Goal: Information Seeking & Learning: Learn about a topic

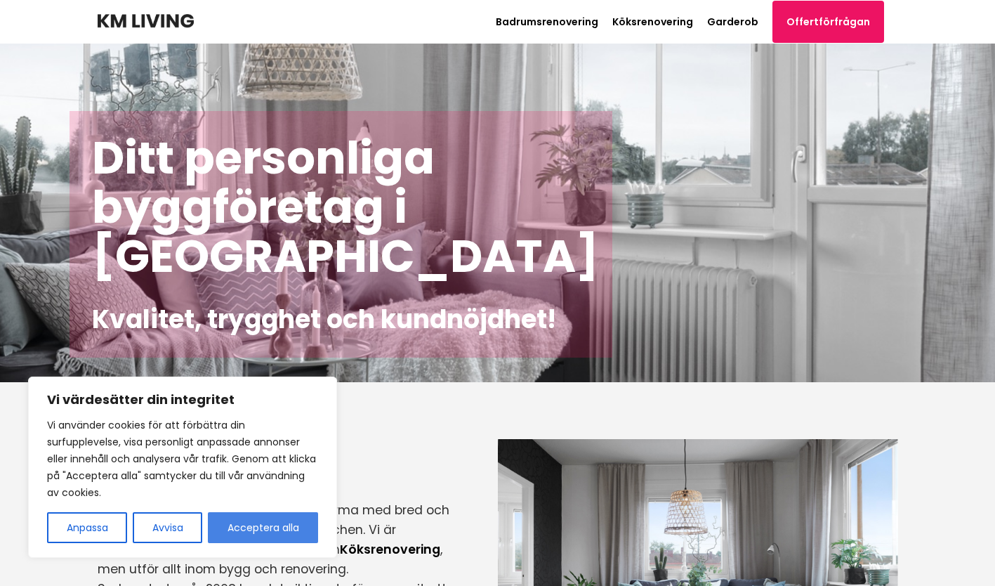
click at [270, 518] on button "Acceptera alla" at bounding box center [263, 527] width 110 height 31
checkbox input "true"
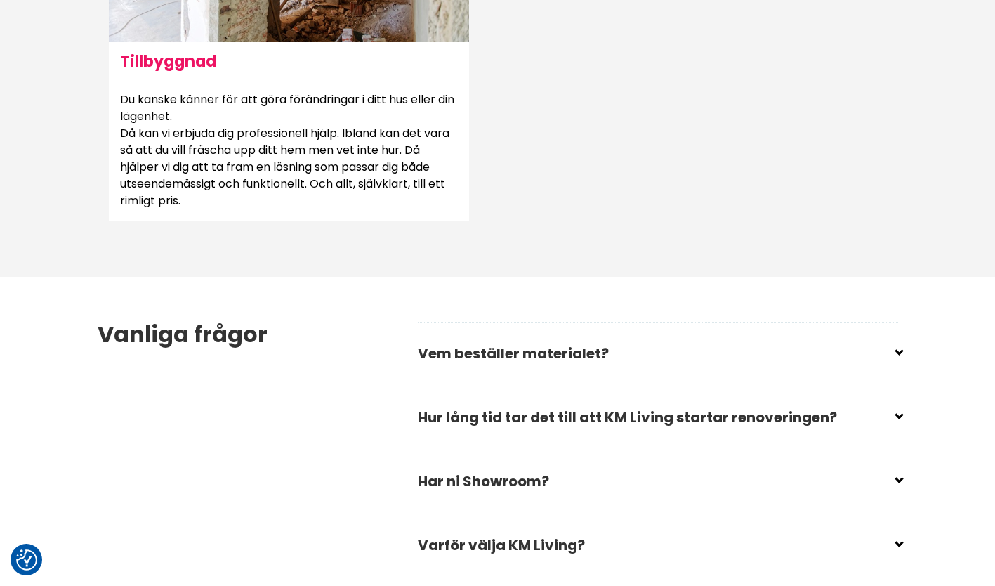
scroll to position [1825, 0]
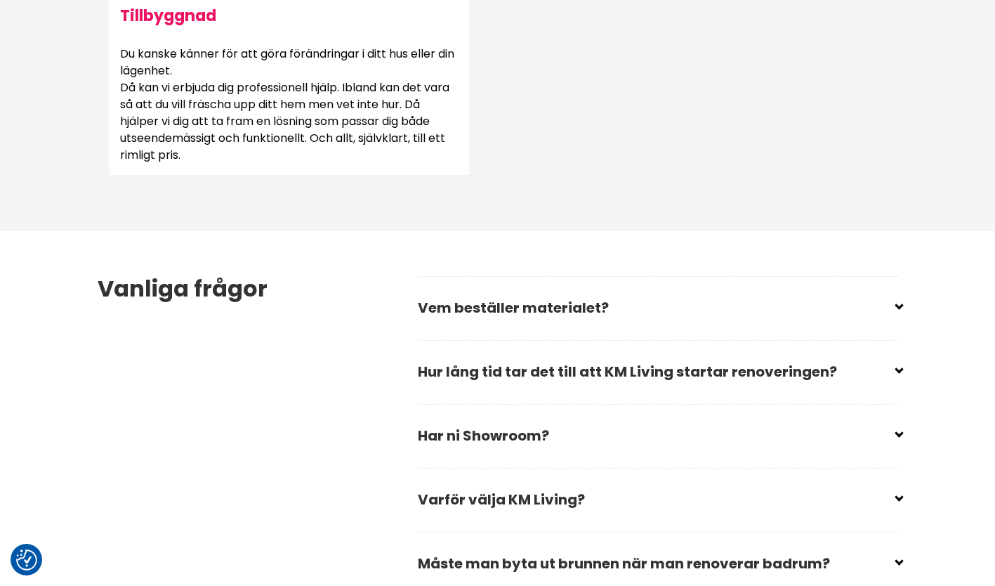
click at [487, 369] on input "checkbox" at bounding box center [661, 365] width 480 height 21
checkbox input "false"
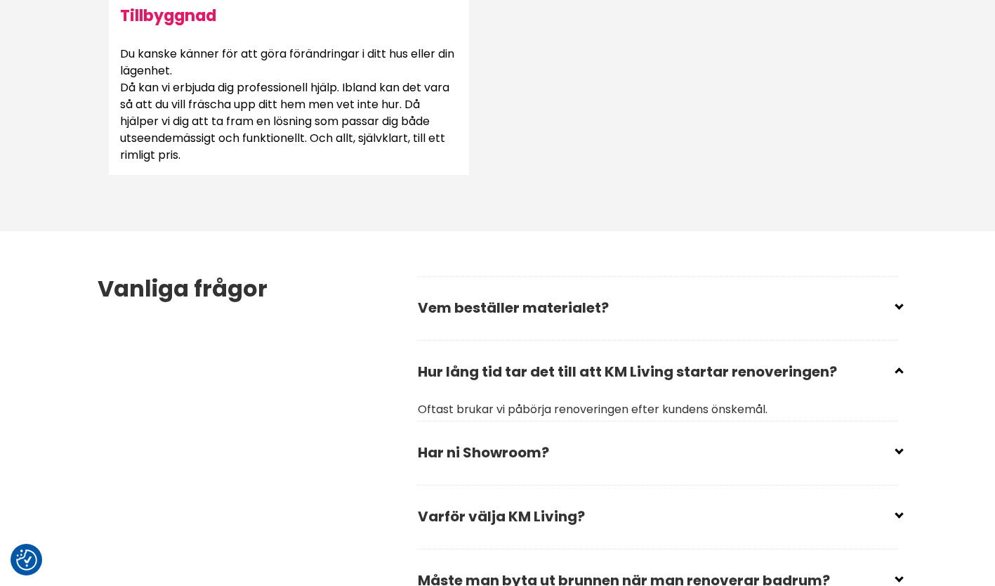
click at [487, 304] on input "checkbox" at bounding box center [661, 301] width 480 height 21
checkbox input "false"
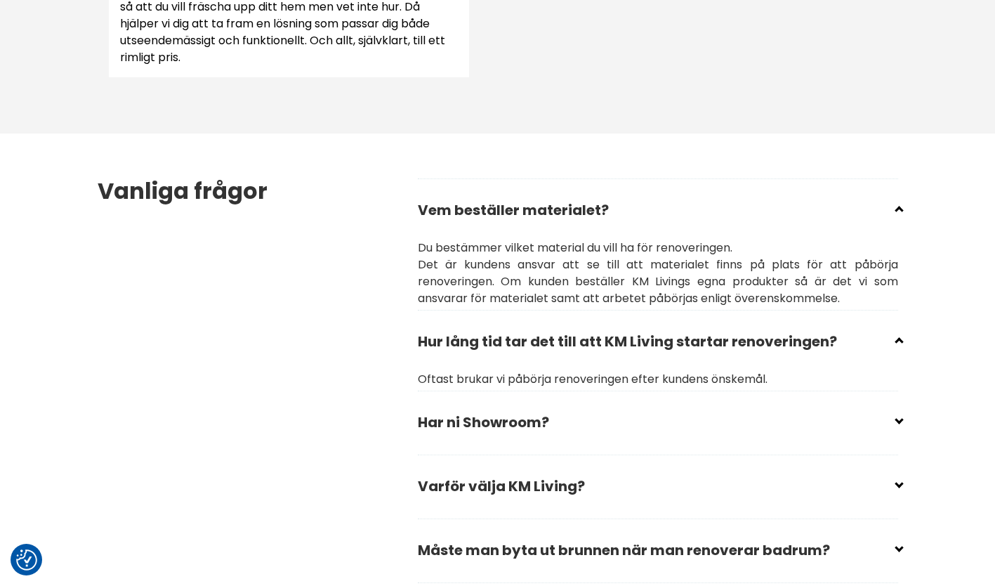
scroll to position [1923, 0]
click at [487, 425] on input "checkbox" at bounding box center [661, 415] width 480 height 21
checkbox input "false"
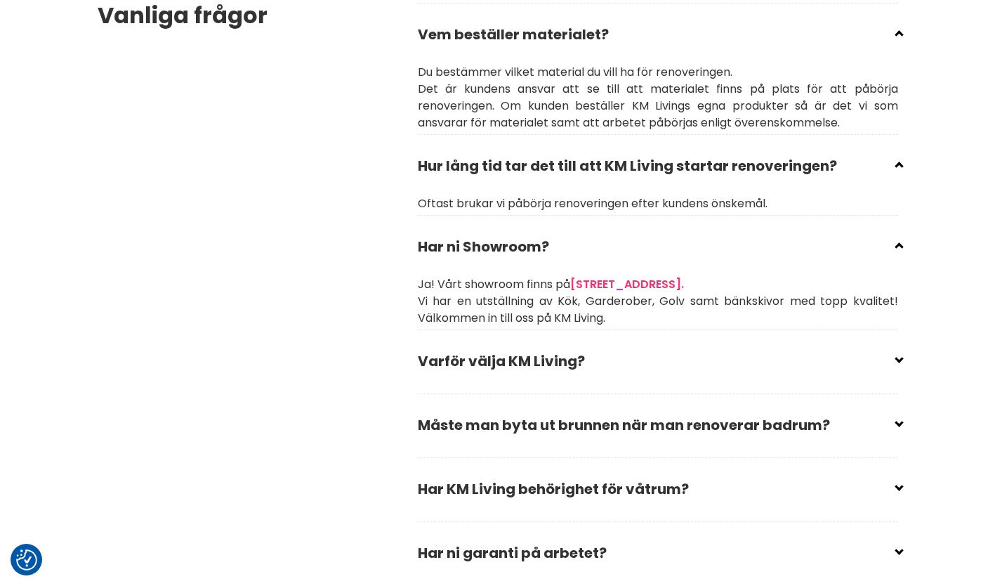
scroll to position [2098, 0]
click at [487, 369] on h2 "Varför välja KM Living?" at bounding box center [658, 366] width 480 height 48
click at [487, 366] on h2 "Varför välja KM Living?" at bounding box center [658, 366] width 480 height 48
click at [487, 354] on input "checkbox" at bounding box center [661, 354] width 480 height 21
checkbox input "false"
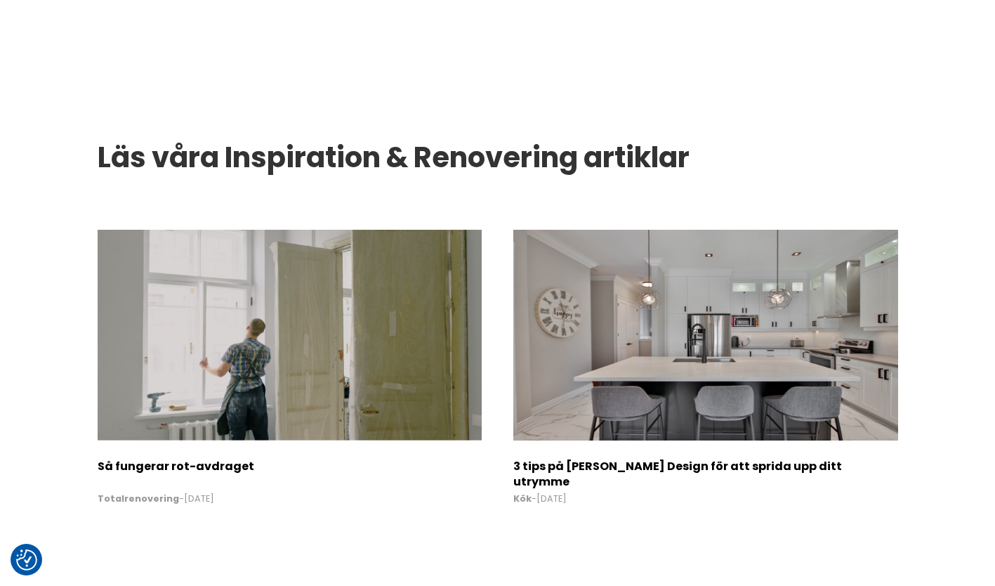
scroll to position [2742, 0]
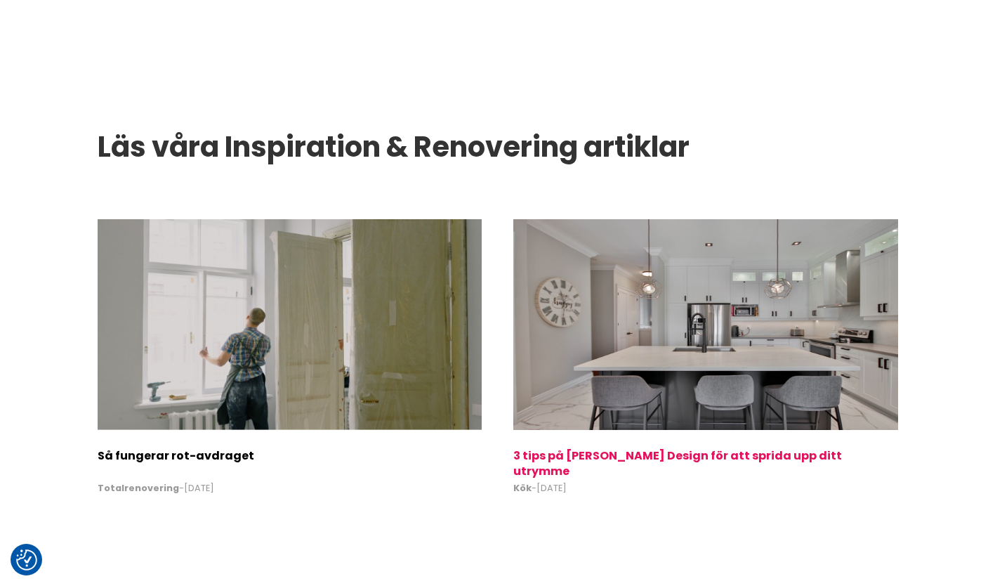
click at [487, 448] on h2 "3 tips på [PERSON_NAME] Design för att sprida upp ditt utrymme" at bounding box center [705, 460] width 384 height 25
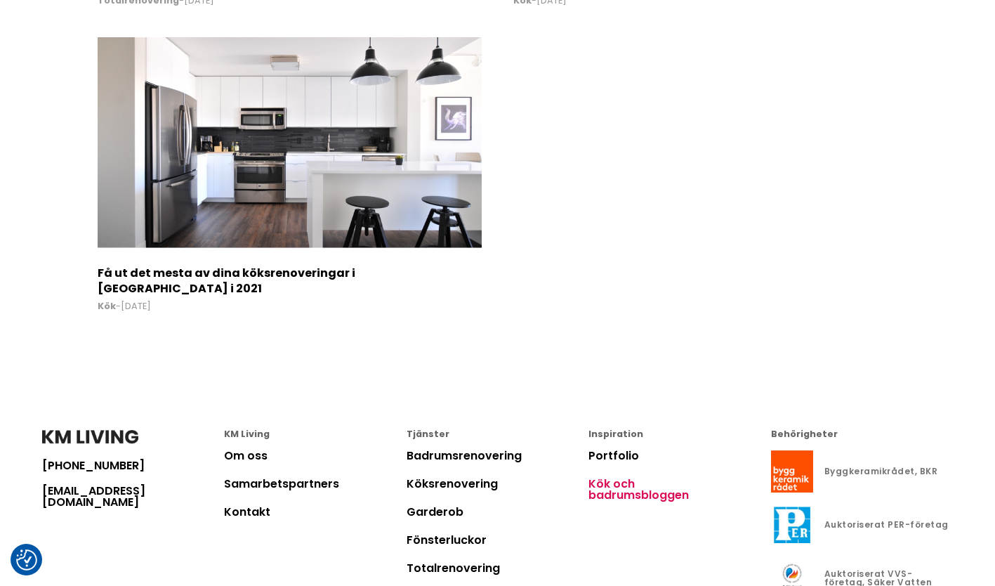
scroll to position [4252, 0]
click at [487, 447] on link "Portfolio" at bounding box center [613, 455] width 51 height 16
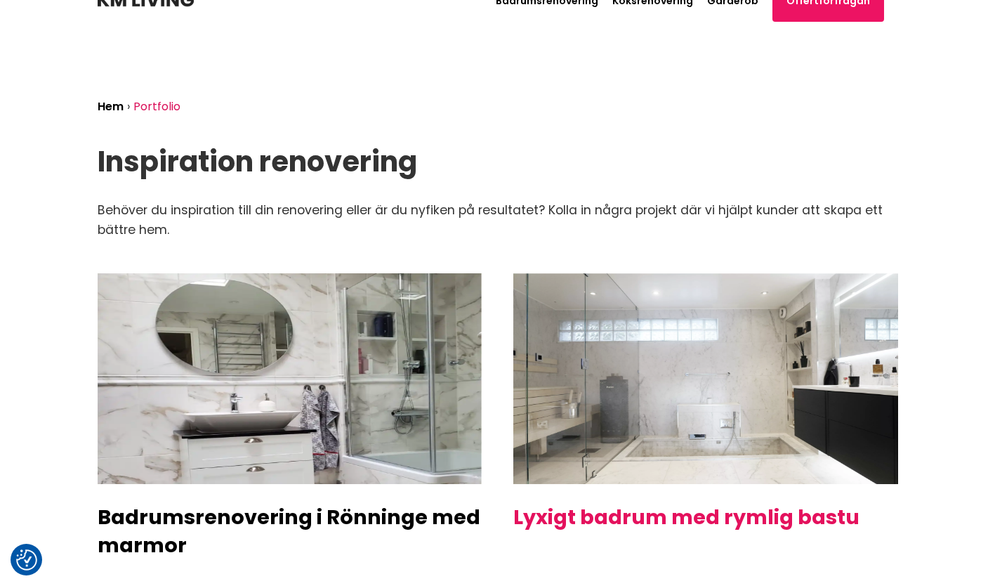
scroll to position [20, 0]
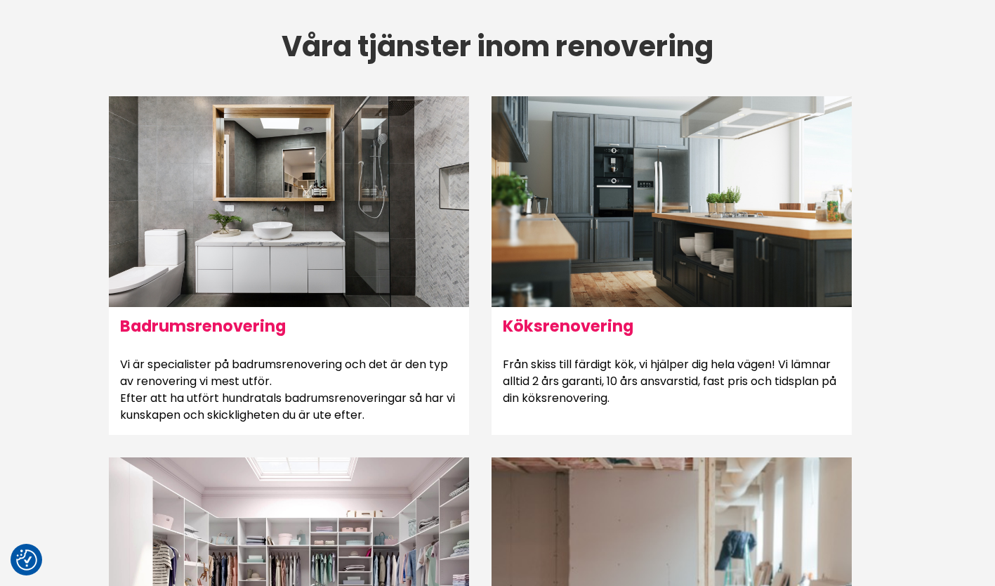
scroll to position [776, 0]
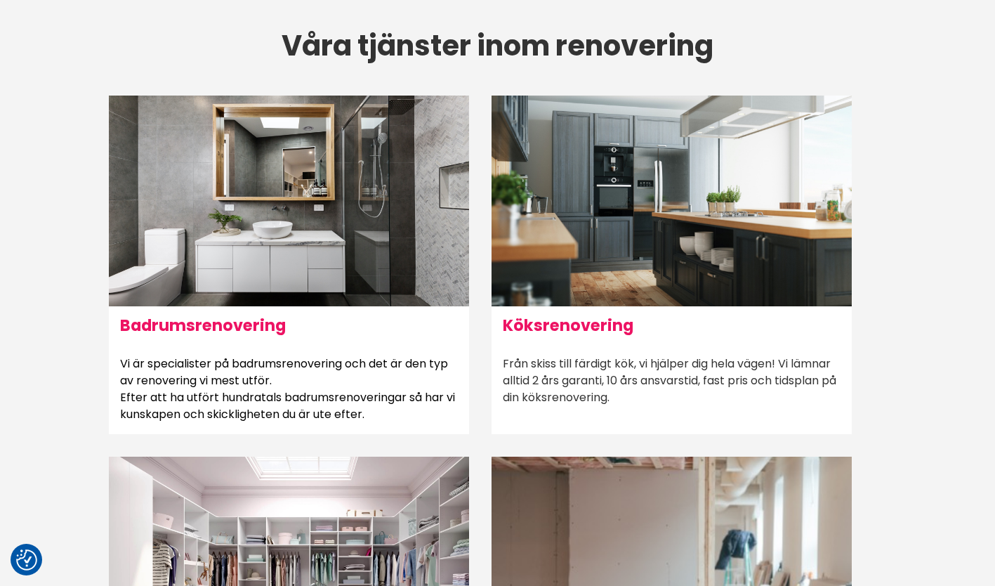
click at [600, 330] on h6 "Köksrenovering" at bounding box center [671, 325] width 360 height 38
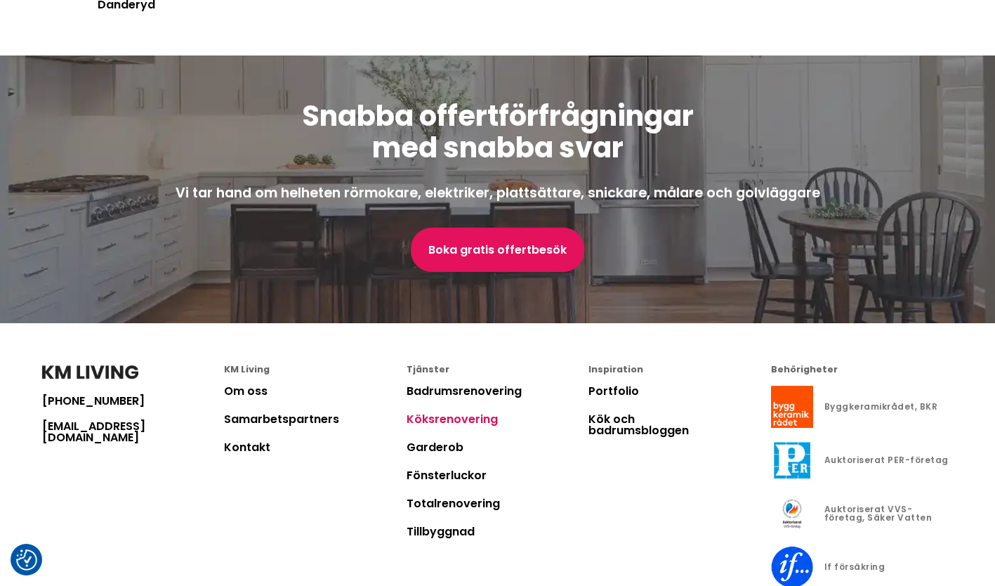
scroll to position [3217, 0]
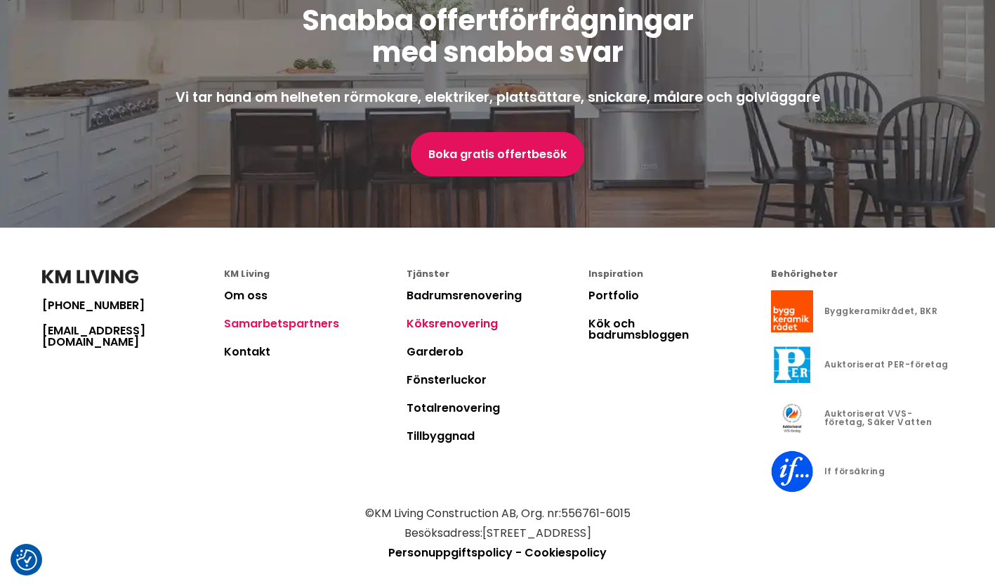
click at [308, 315] on link "Samarbetspartners" at bounding box center [281, 323] width 115 height 16
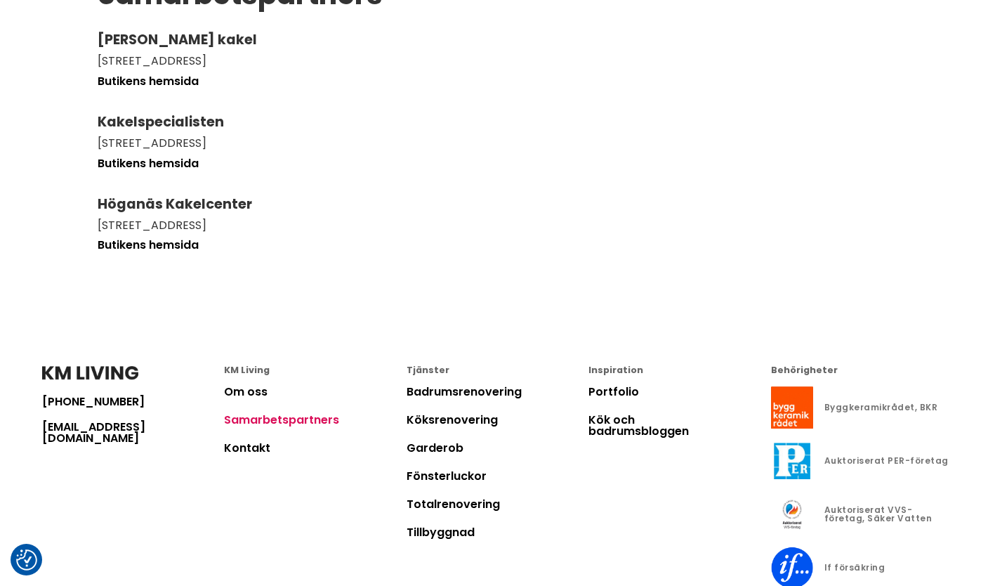
scroll to position [190, 0]
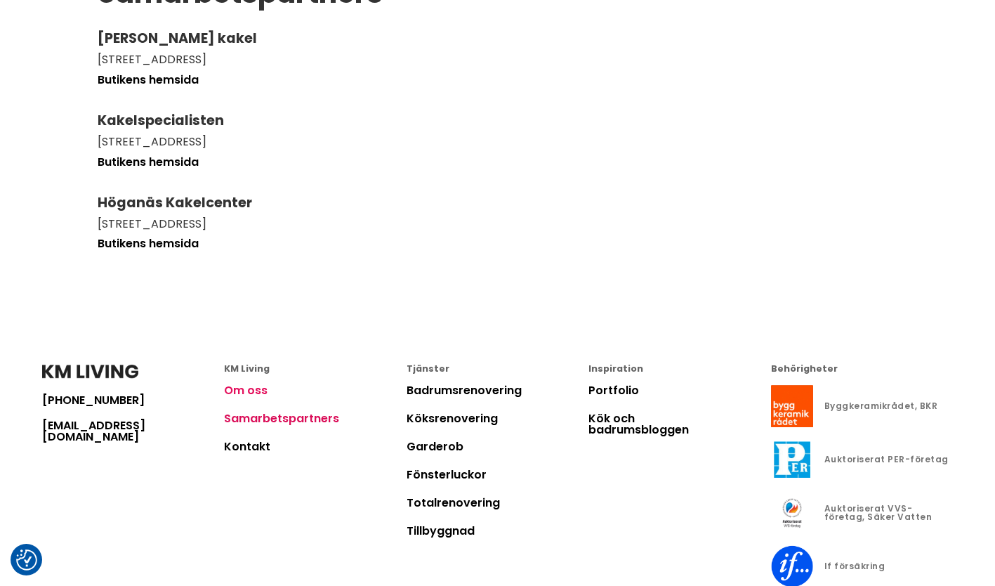
click at [235, 388] on link "Om oss" at bounding box center [246, 390] width 44 height 16
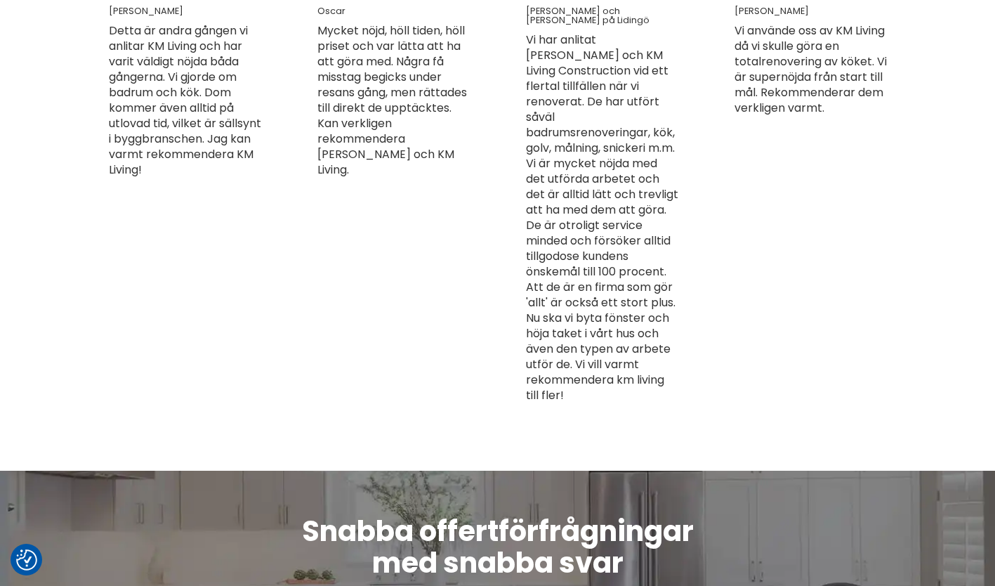
scroll to position [3869, 0]
